Goal: Ask a question: Seek information or help from site administrators or community

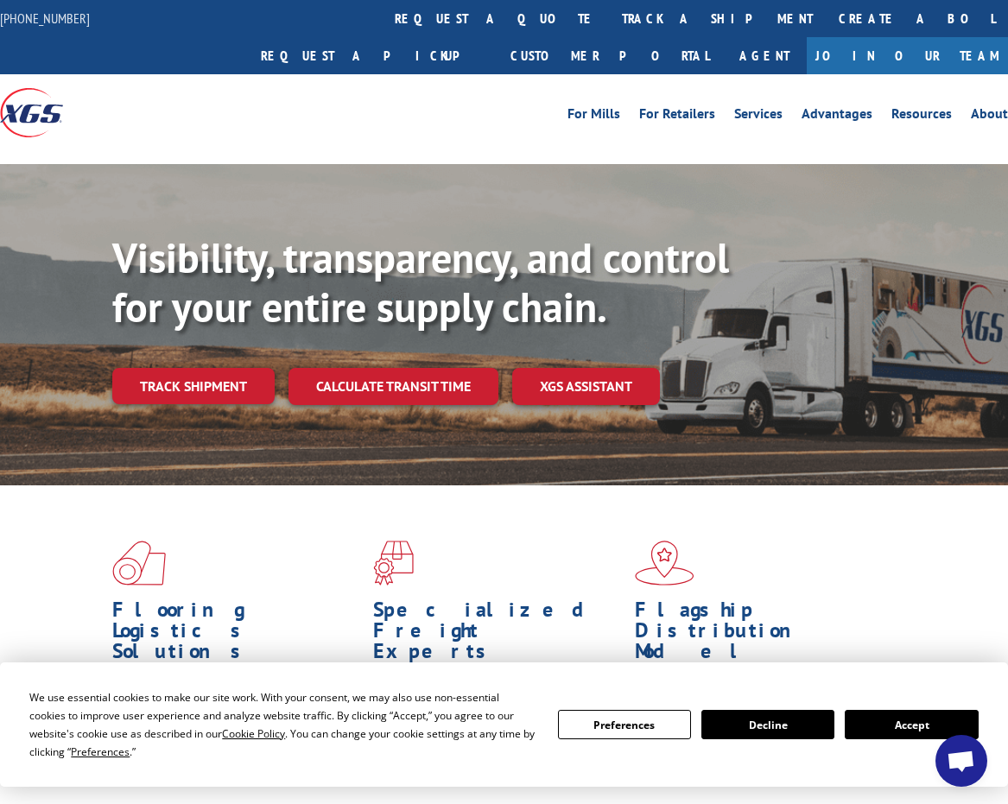
click at [873, 719] on button "Accept" at bounding box center [910, 724] width 133 height 29
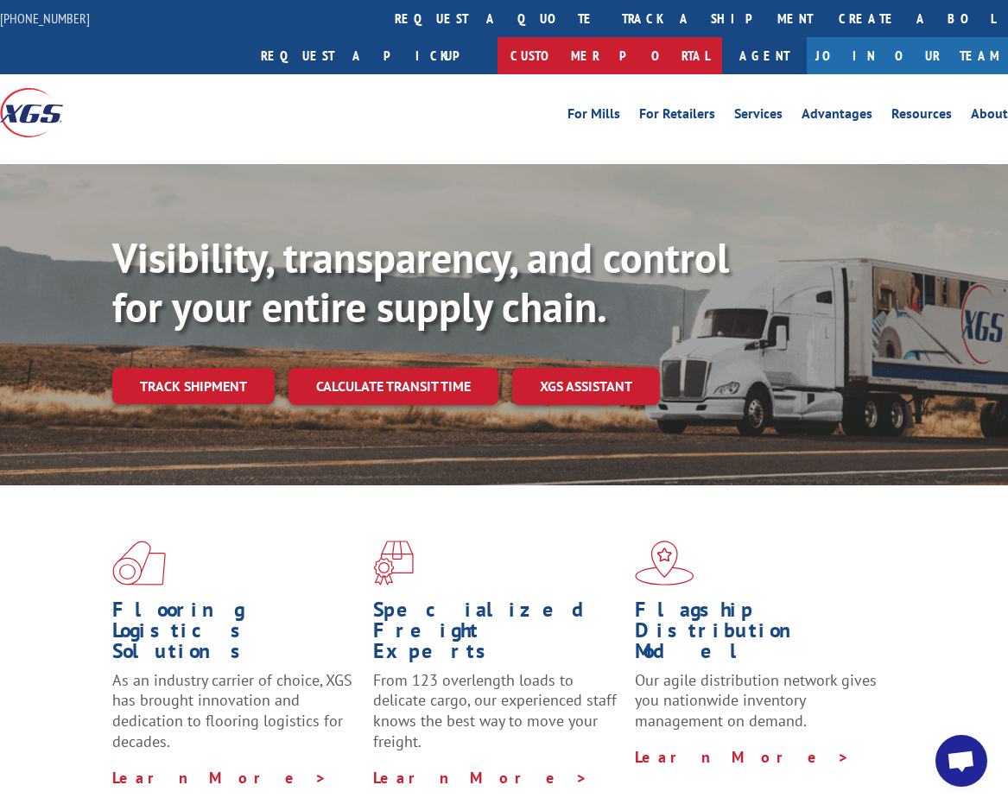
click at [722, 37] on link "Customer Portal" at bounding box center [609, 55] width 224 height 37
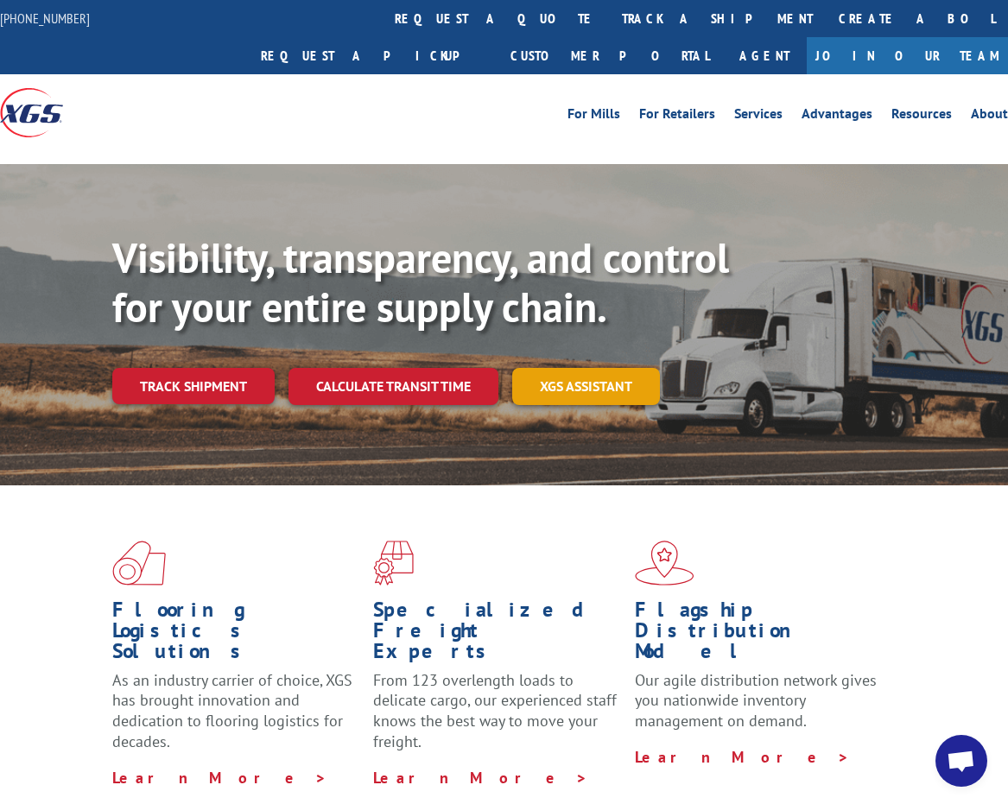
click at [528, 368] on link "XGS ASSISTANT" at bounding box center [586, 386] width 148 height 37
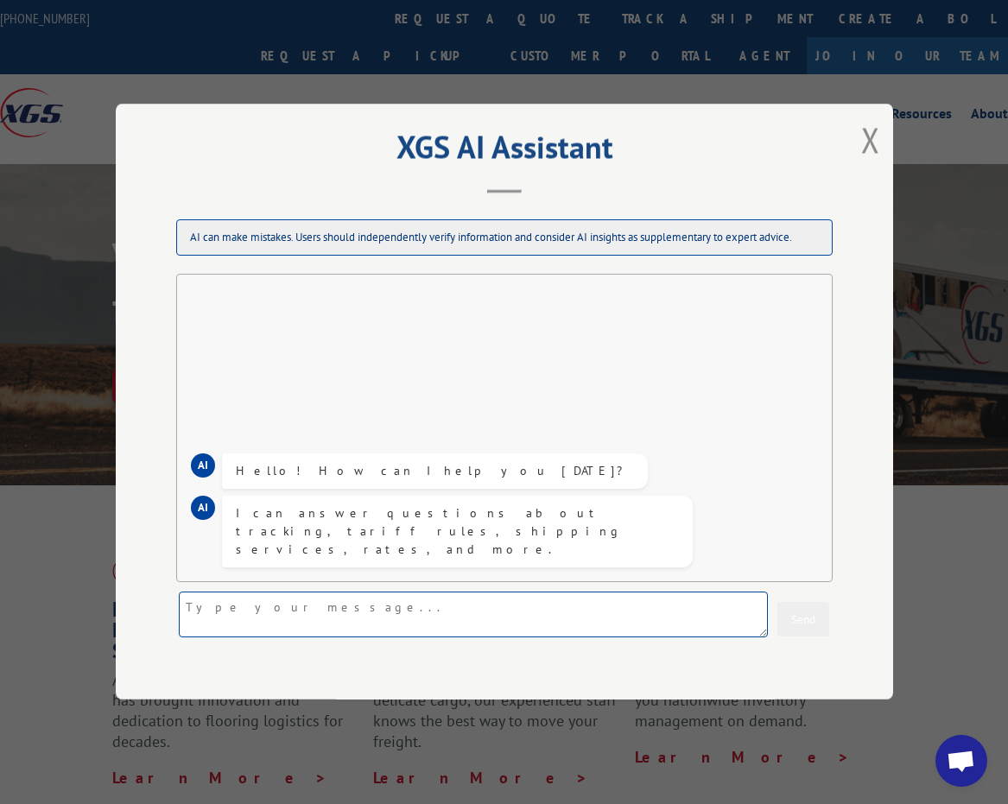
click at [413, 600] on textarea at bounding box center [473, 615] width 589 height 46
type textarea "ETA for driver"
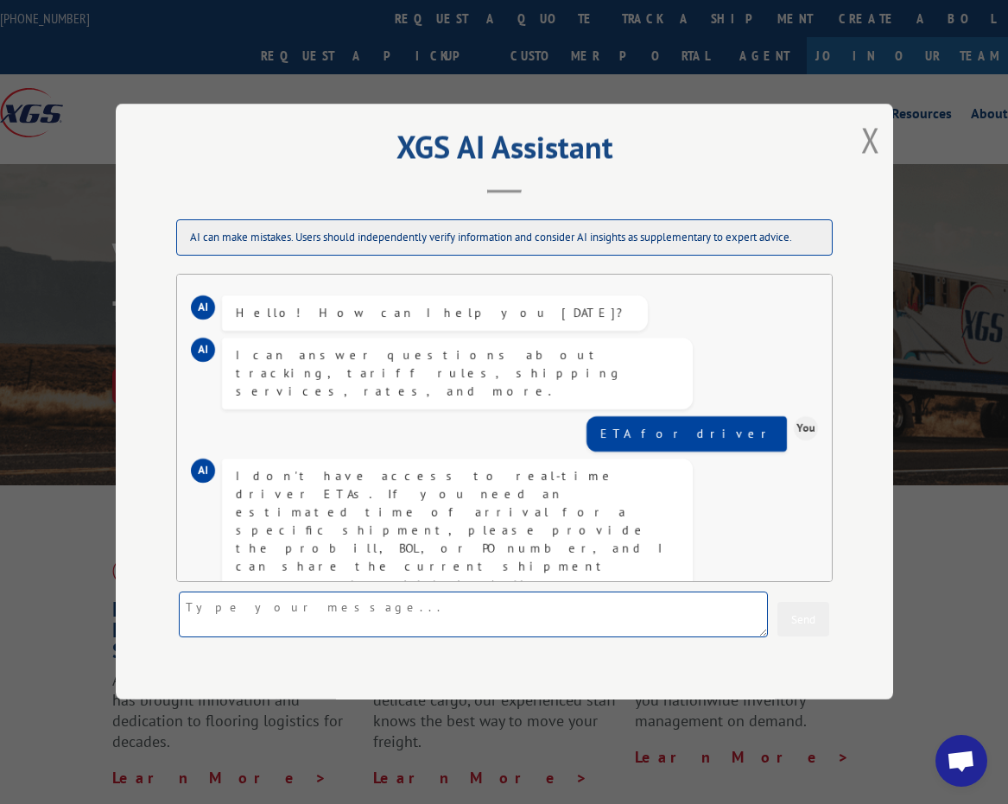
click at [394, 607] on textarea at bounding box center [473, 615] width 589 height 46
type textarea "O"
type textarea "BOL 31468394"
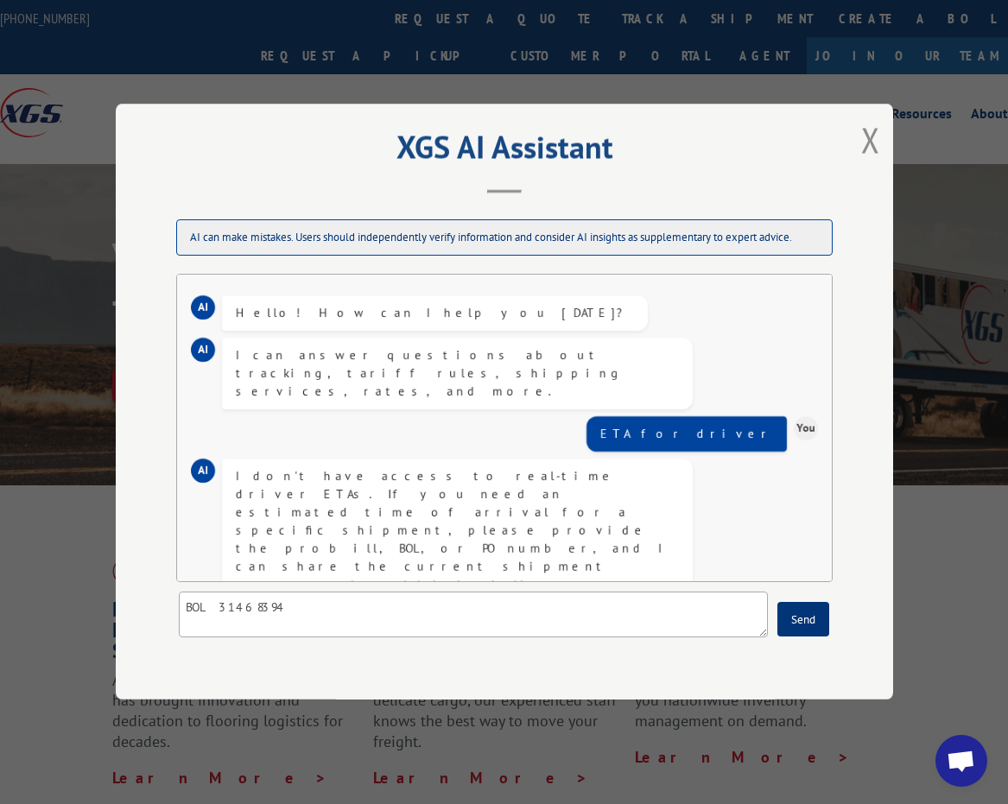
click at [827, 629] on button "Send" at bounding box center [803, 620] width 52 height 35
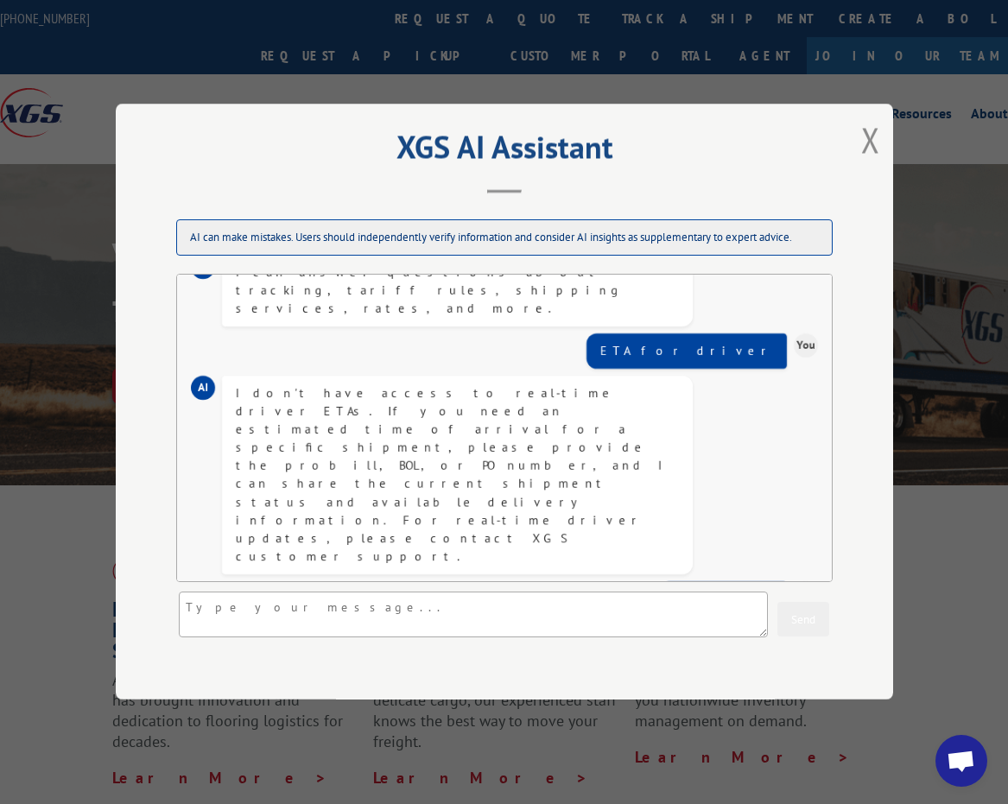
scroll to position [703, 0]
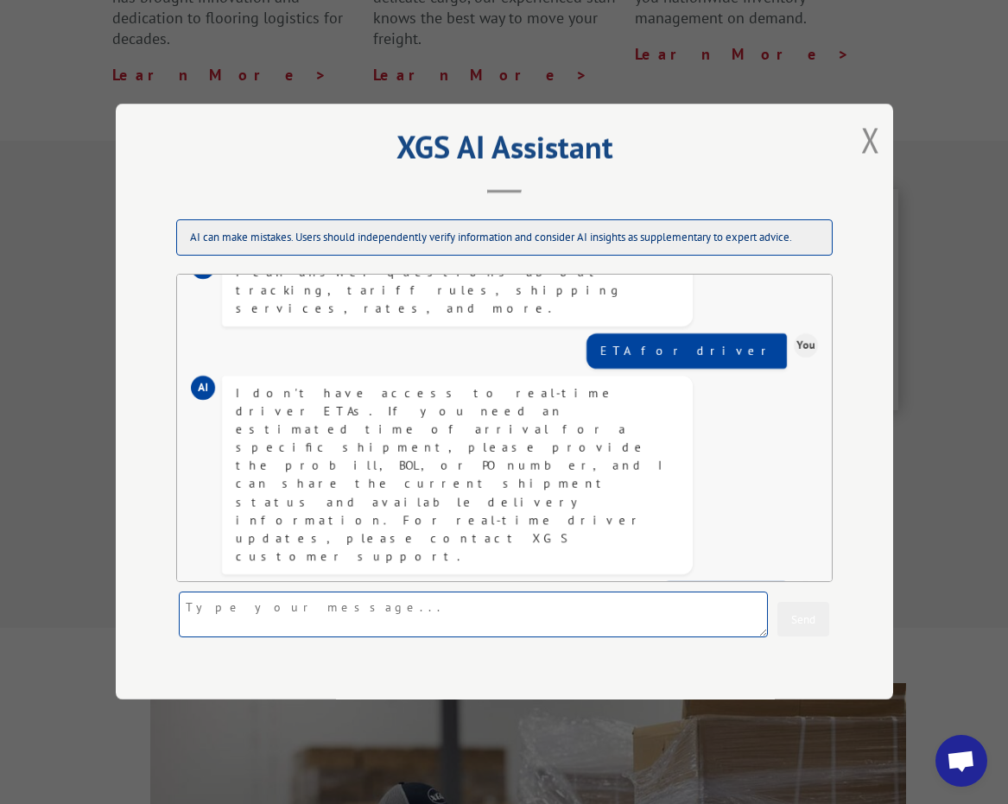
click at [432, 611] on textarea at bounding box center [473, 615] width 589 height 46
type textarea "customer support number"
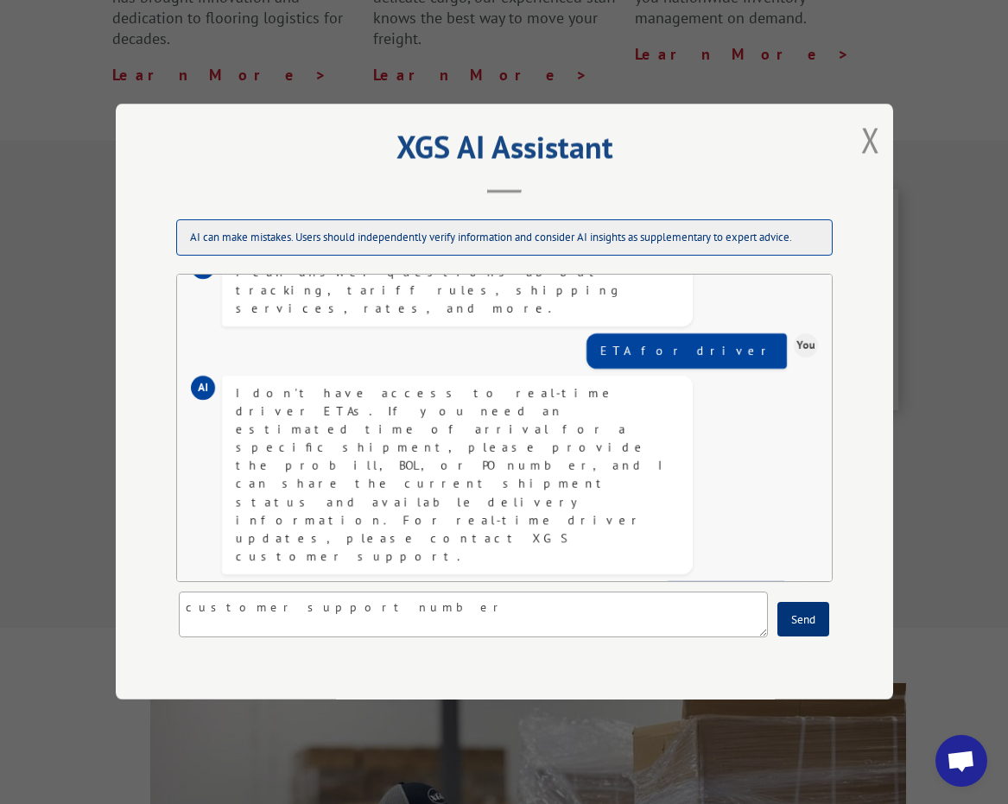
click at [813, 616] on button "Send" at bounding box center [803, 620] width 52 height 35
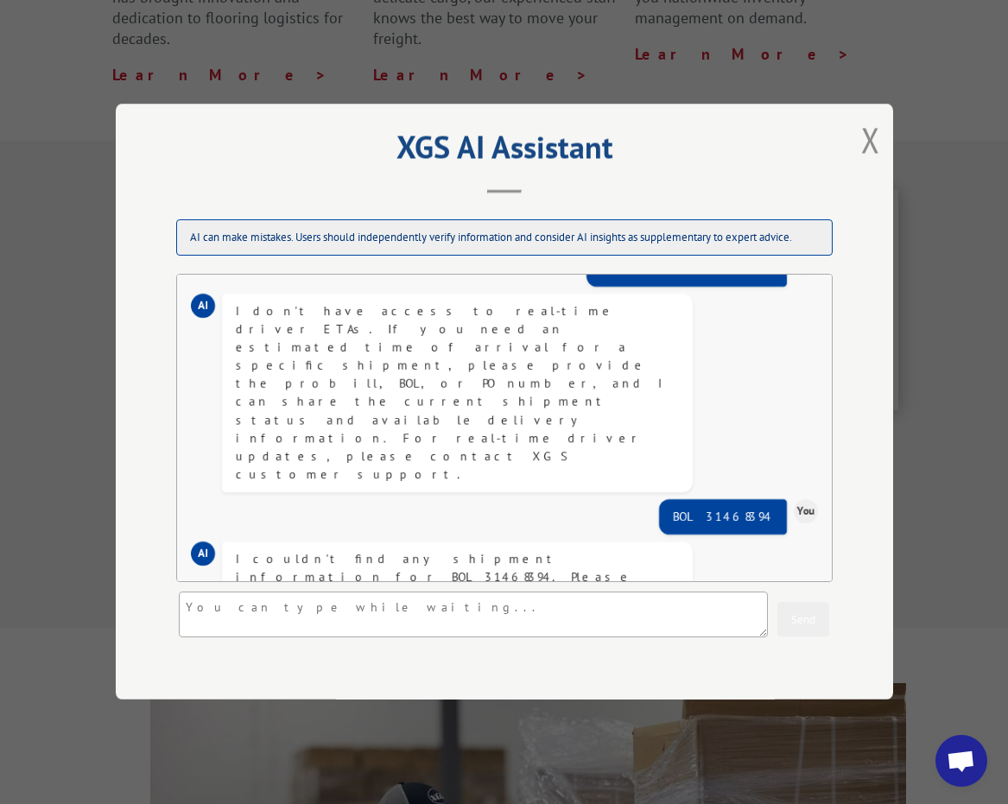
scroll to position [222, 0]
